Goal: Information Seeking & Learning: Find specific fact

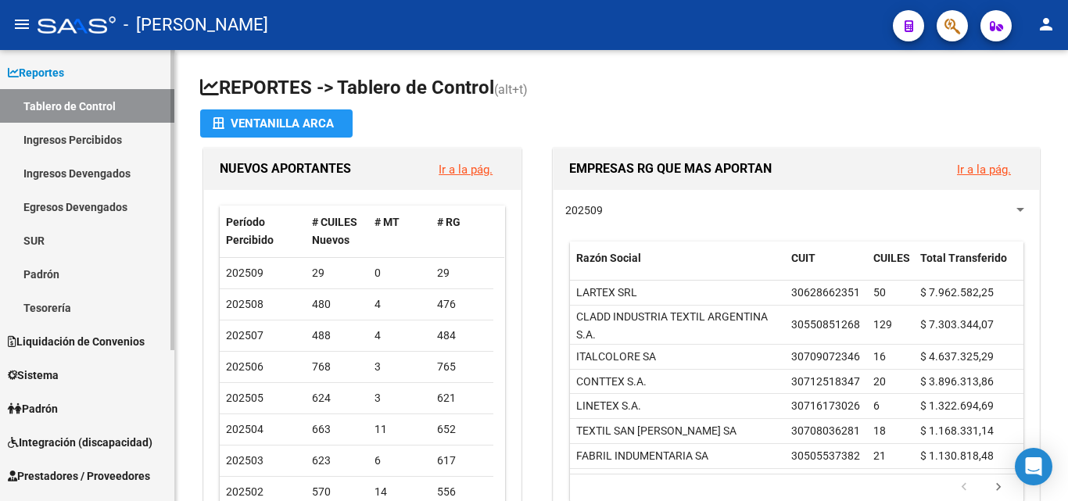
scroll to position [156, 0]
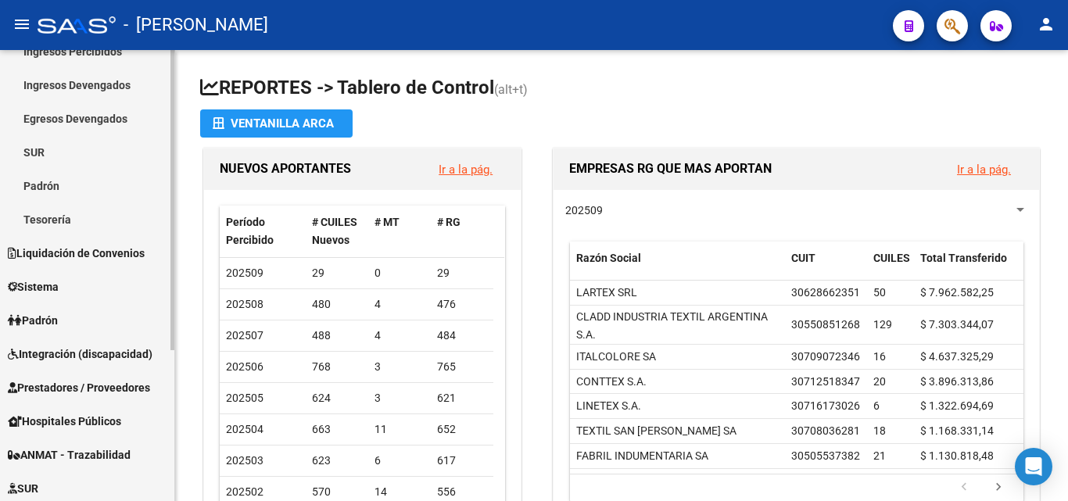
click at [47, 184] on link "Padrón" at bounding box center [87, 186] width 174 height 34
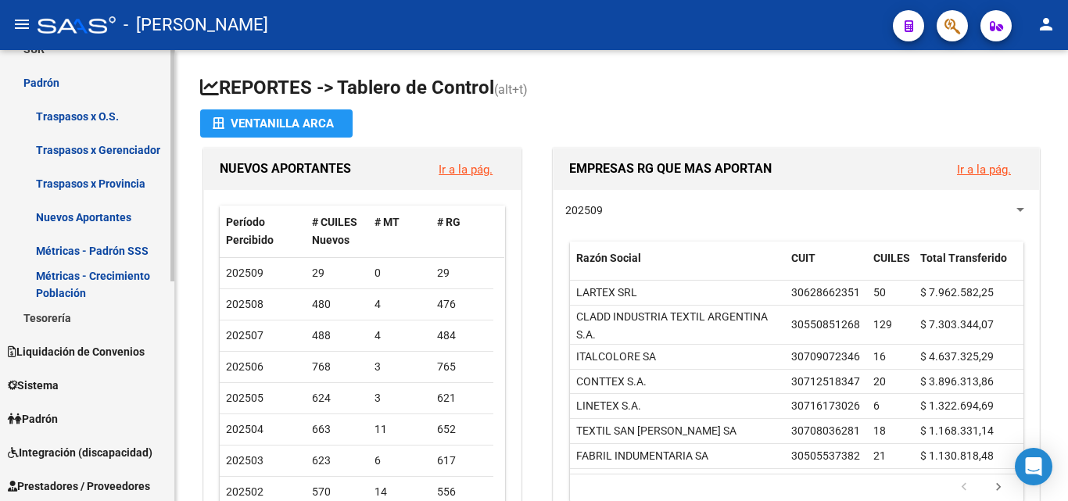
scroll to position [313, 0]
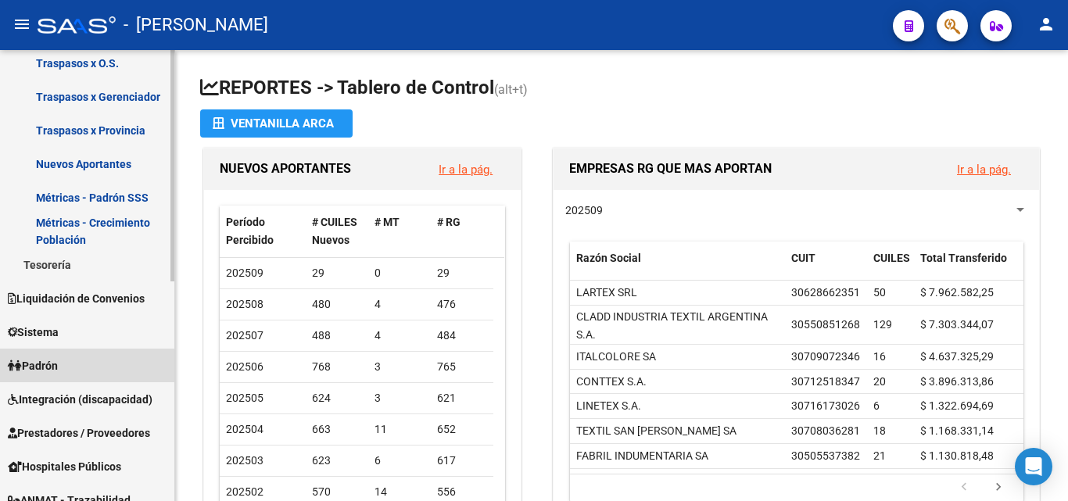
click at [53, 370] on span "Padrón" at bounding box center [33, 365] width 50 height 17
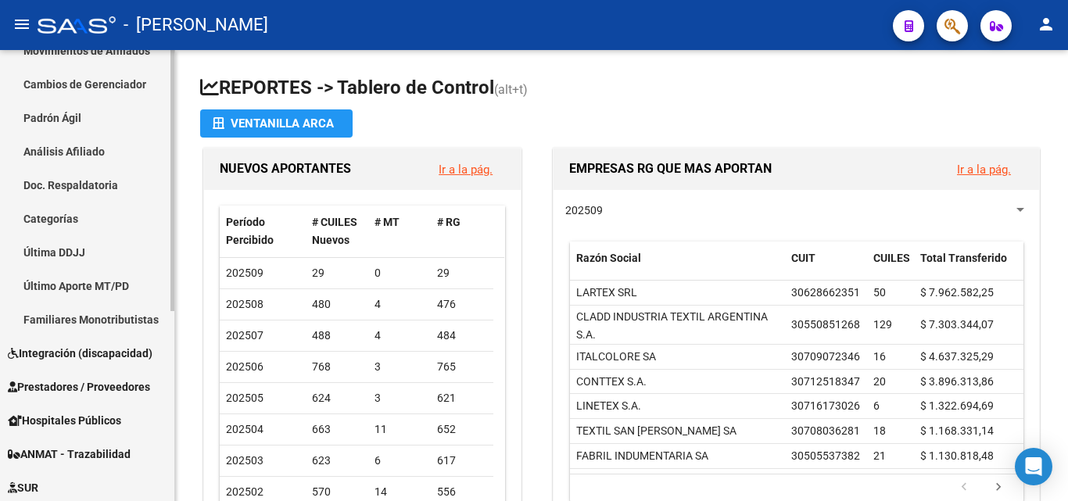
scroll to position [0, 0]
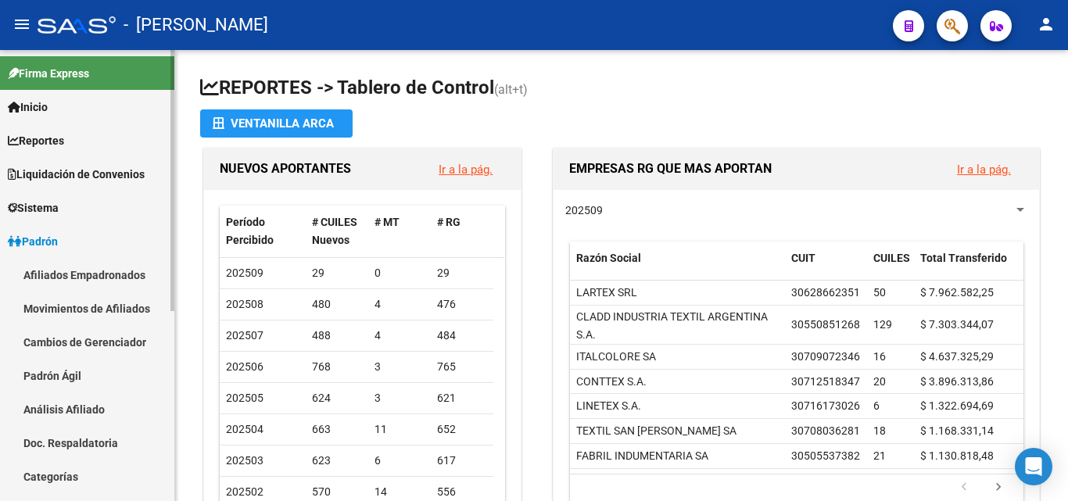
click at [54, 240] on span "Padrón" at bounding box center [33, 241] width 50 height 17
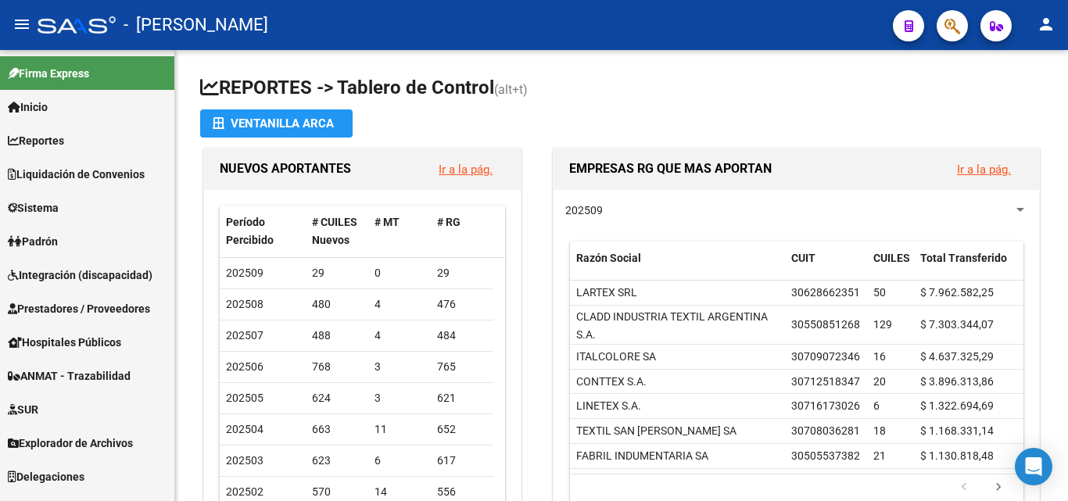
click at [55, 240] on span "Padrón" at bounding box center [33, 241] width 50 height 17
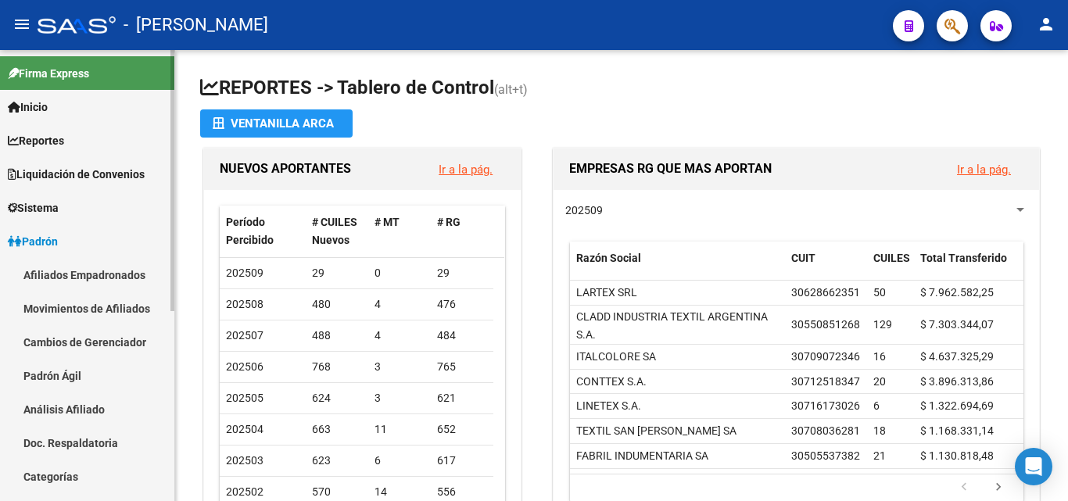
click at [66, 371] on link "Padrón Ágil" at bounding box center [87, 376] width 174 height 34
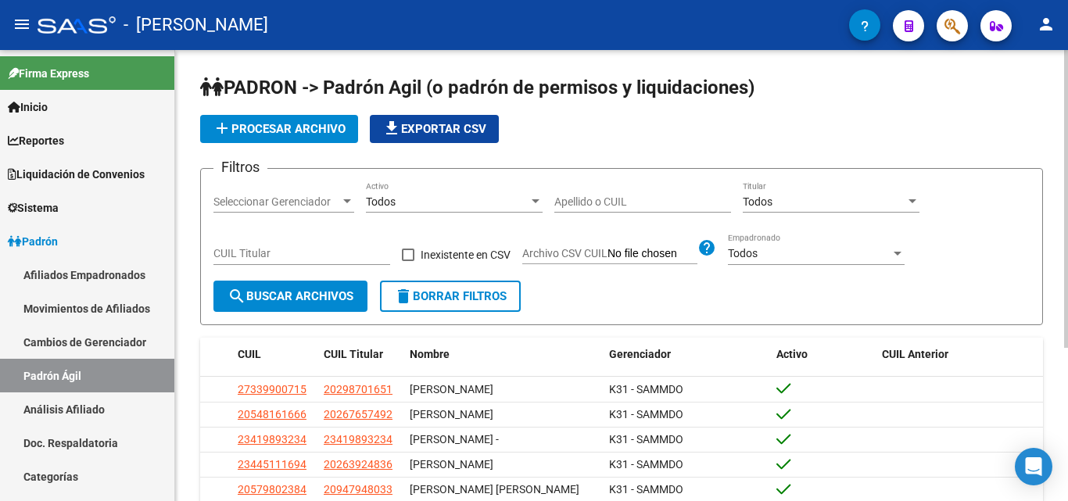
click at [641, 207] on input "Apellido o CUIL" at bounding box center [642, 201] width 177 height 13
type input "2"
type input "70727564"
